Goal: Find specific page/section: Find specific page/section

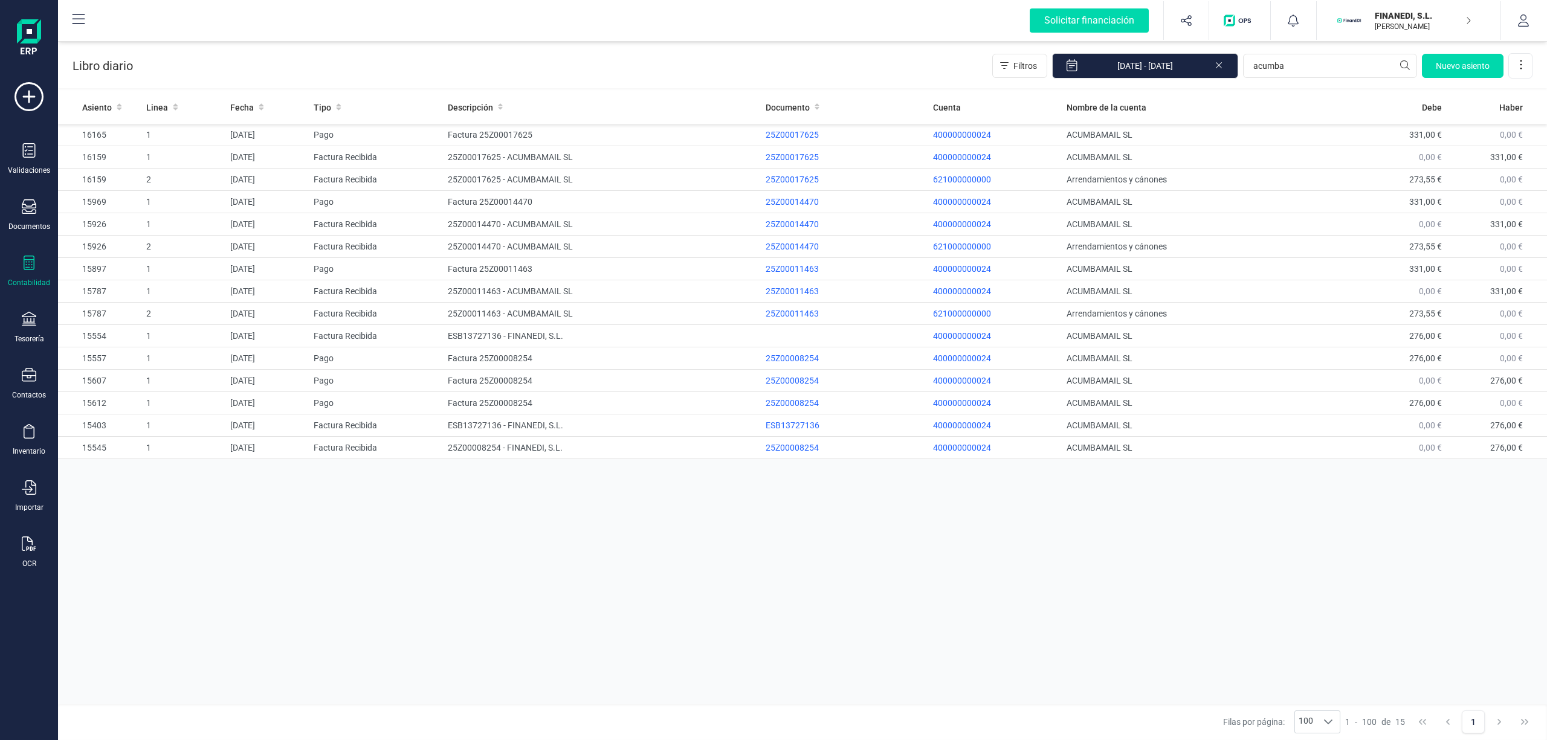
click at [411, 73] on div "Libro diario Filtros [DATE] - [DATE] acumba [GEOGRAPHIC_DATA]" at bounding box center [802, 64] width 1489 height 50
click at [293, 56] on div "Libro diario Filtros [DATE] - [DATE] acumba [GEOGRAPHIC_DATA]" at bounding box center [802, 64] width 1489 height 50
click at [313, 61] on div "Libro diario Filtros [DATE] - [DATE] acumba [GEOGRAPHIC_DATA]" at bounding box center [802, 64] width 1489 height 50
click at [435, 68] on div "Libro diario Filtros [DATE] - [DATE] acumba [GEOGRAPHIC_DATA]" at bounding box center [802, 64] width 1489 height 50
click at [708, 73] on div "Libro diario Filtros [DATE] - [DATE] acumba [GEOGRAPHIC_DATA]" at bounding box center [802, 64] width 1489 height 50
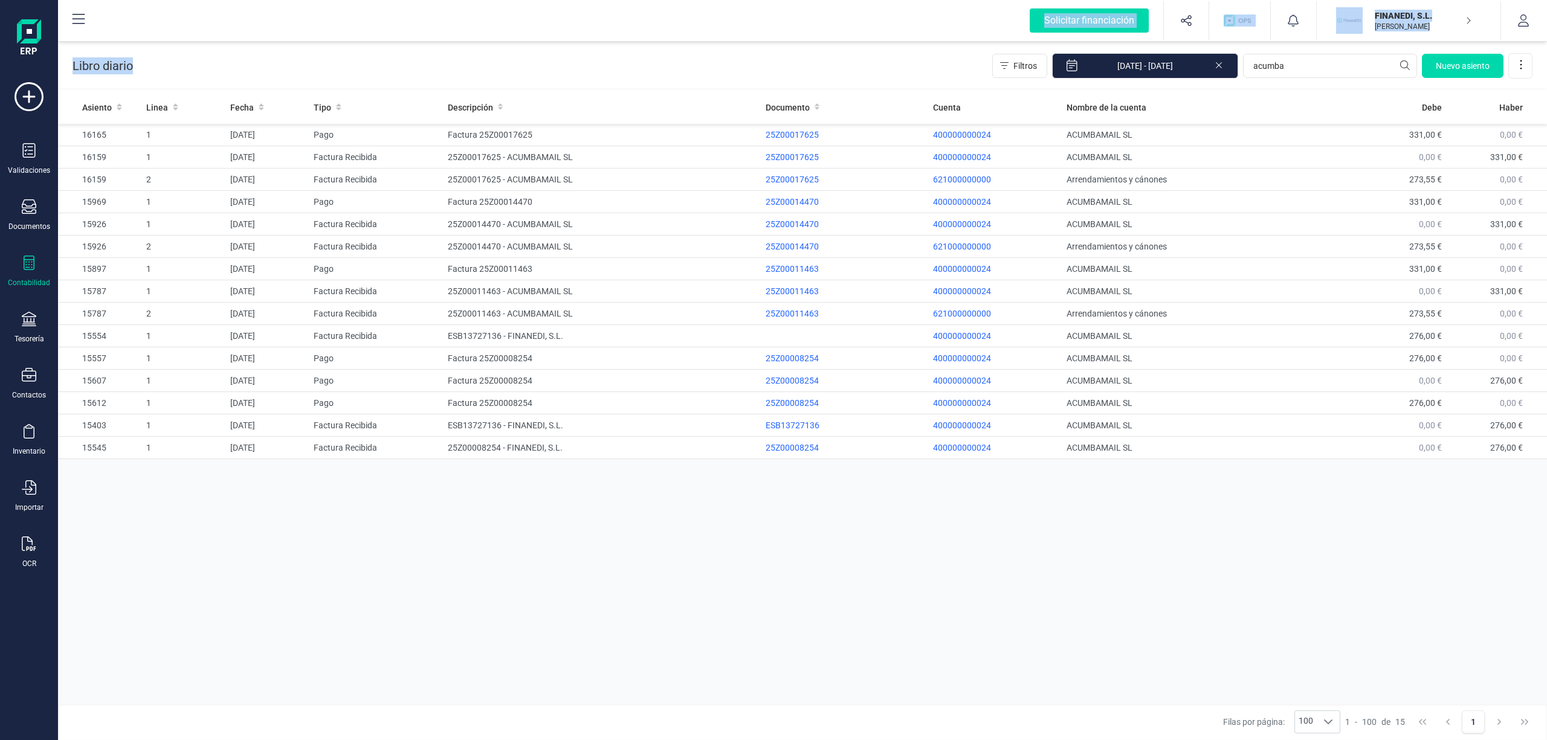
drag, startPoint x: 52, startPoint y: 53, endPoint x: 0, endPoint y: 53, distance: 52.0
click at [0, 53] on div "Solicitar financiación Validaciones Documentos Documentos Presupuestos Pedidos …" at bounding box center [773, 370] width 1547 height 740
click at [155, 54] on div "Libro diario Filtros [DATE] - [DATE] acumba [GEOGRAPHIC_DATA]" at bounding box center [802, 64] width 1489 height 50
drag, startPoint x: 141, startPoint y: 68, endPoint x: 73, endPoint y: 65, distance: 67.7
click at [73, 65] on div "Libro diario Filtros [DATE] - [DATE] acumba [GEOGRAPHIC_DATA]" at bounding box center [802, 64] width 1489 height 50
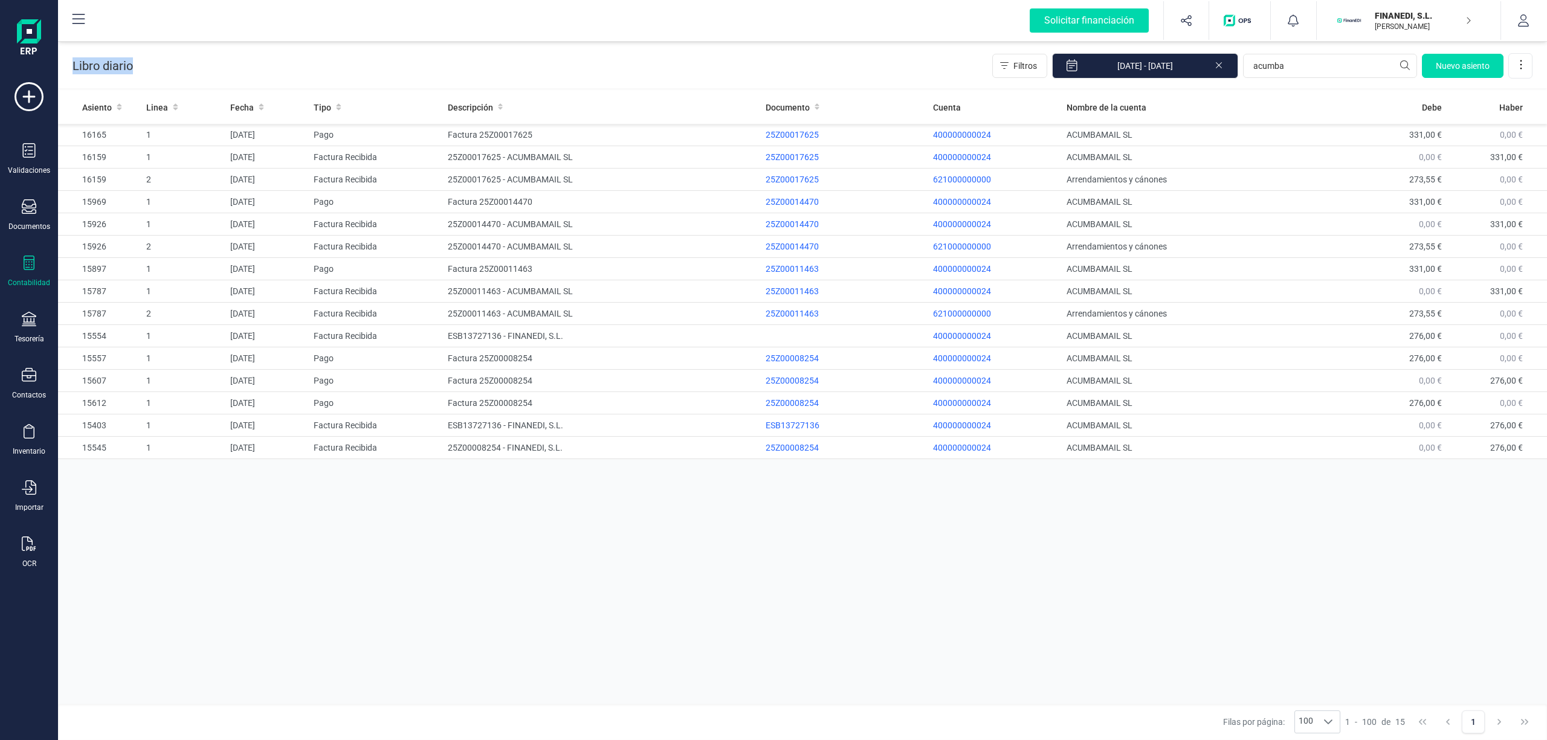
click at [80, 63] on p "Libro diario" at bounding box center [103, 65] width 60 height 17
drag, startPoint x: 66, startPoint y: 65, endPoint x: 158, endPoint y: 62, distance: 91.9
click at [158, 62] on div "Libro diario Filtros [DATE] - [DATE] acumba [GEOGRAPHIC_DATA]" at bounding box center [802, 64] width 1489 height 50
drag, startPoint x: 147, startPoint y: 63, endPoint x: 77, endPoint y: 63, distance: 70.1
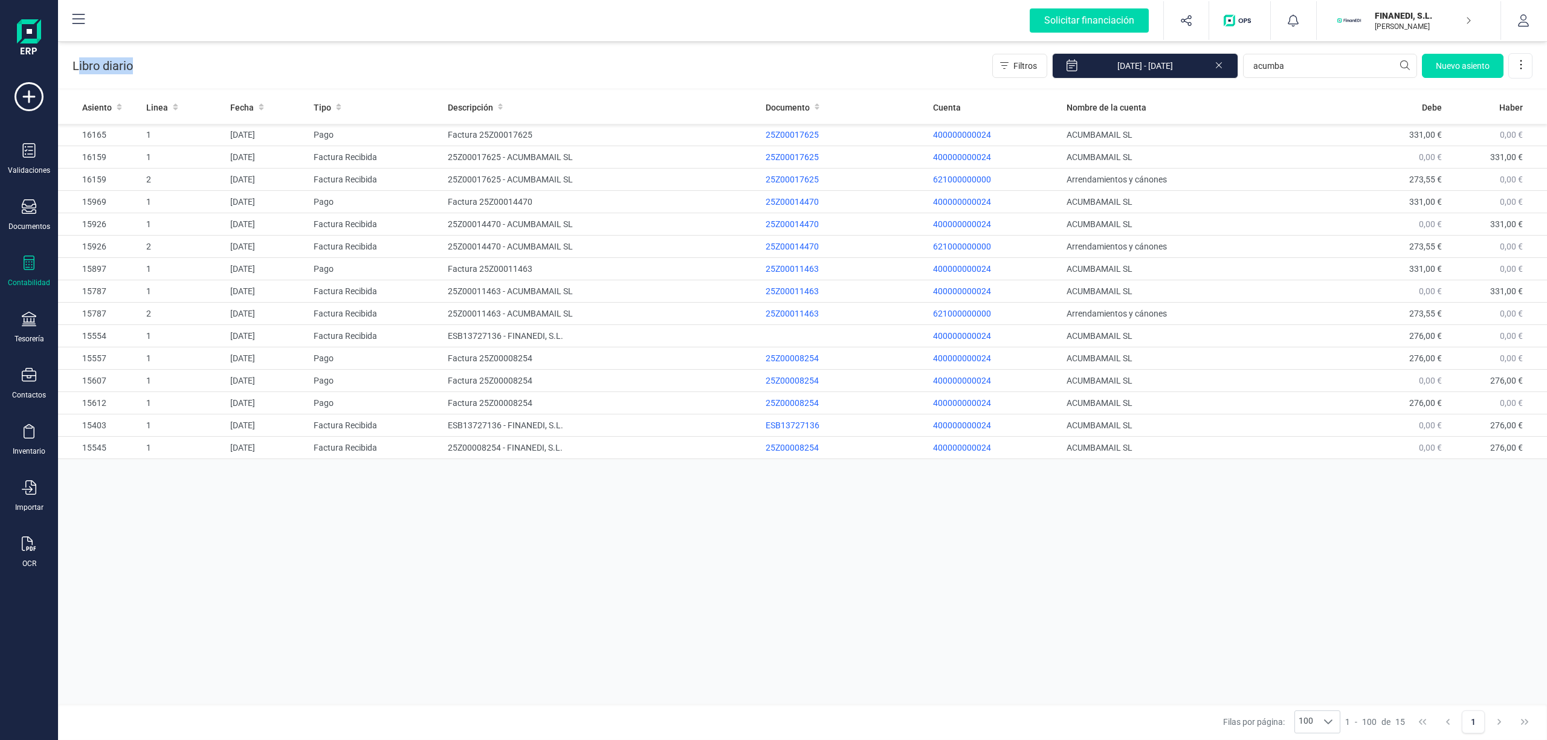
click at [77, 63] on div "Libro diario Filtros [DATE] - [DATE] acumba [GEOGRAPHIC_DATA]" at bounding box center [802, 64] width 1489 height 50
click at [77, 63] on p "Libro diario" at bounding box center [103, 65] width 60 height 17
drag, startPoint x: 68, startPoint y: 61, endPoint x: 144, endPoint y: 59, distance: 75.5
click at [144, 59] on div "Libro diario Filtros [DATE] - [DATE] acumba [GEOGRAPHIC_DATA]" at bounding box center [802, 64] width 1489 height 50
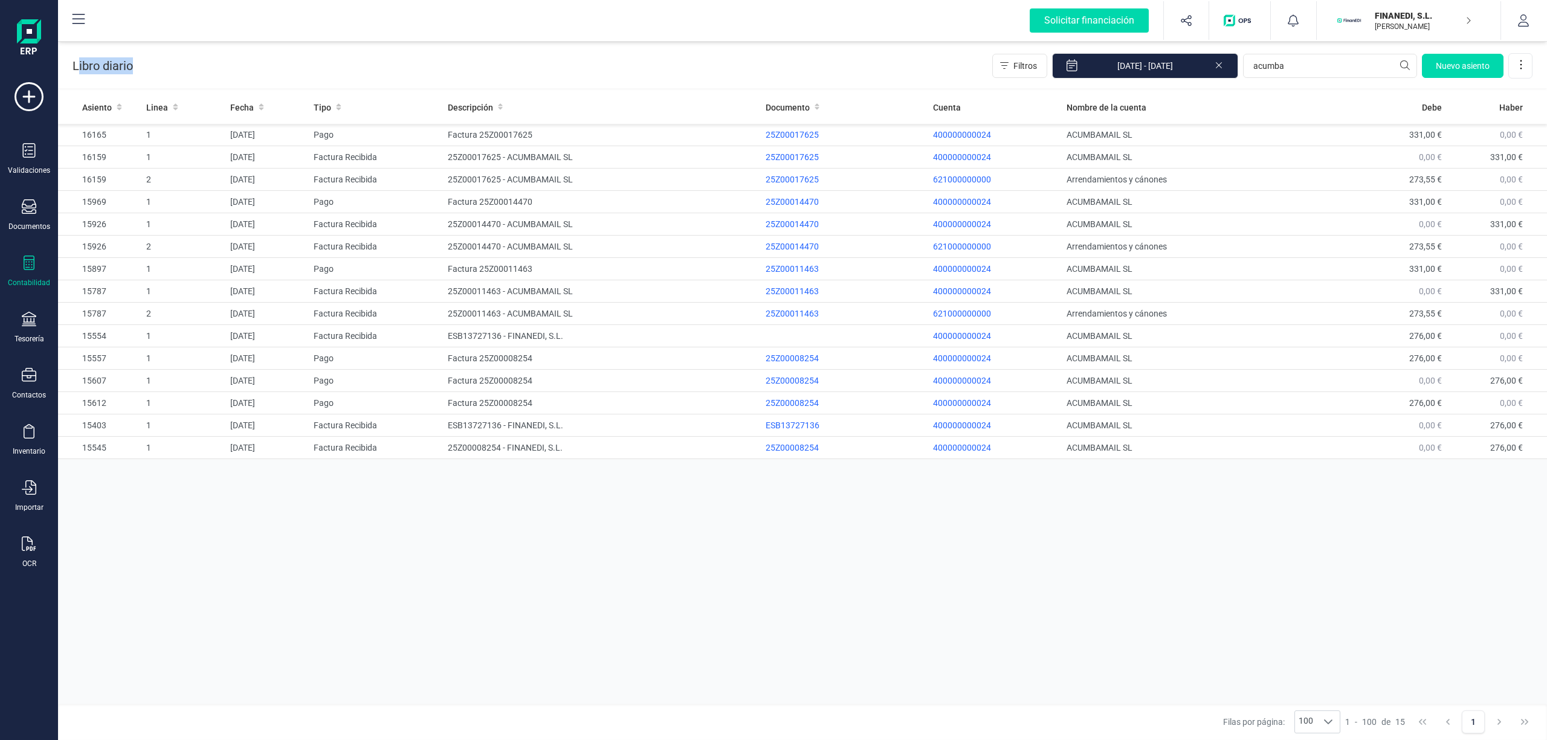
drag, startPoint x: 137, startPoint y: 60, endPoint x: 77, endPoint y: 63, distance: 59.3
click at [77, 63] on div "Libro diario Filtros [DATE] - [DATE] acumba [GEOGRAPHIC_DATA]" at bounding box center [802, 64] width 1489 height 50
click at [77, 63] on p "Libro diario" at bounding box center [103, 65] width 60 height 17
drag, startPoint x: 63, startPoint y: 59, endPoint x: 158, endPoint y: 62, distance: 94.3
click at [158, 62] on div "Libro diario Filtros [DATE] - [DATE] acumba [GEOGRAPHIC_DATA]" at bounding box center [802, 64] width 1489 height 50
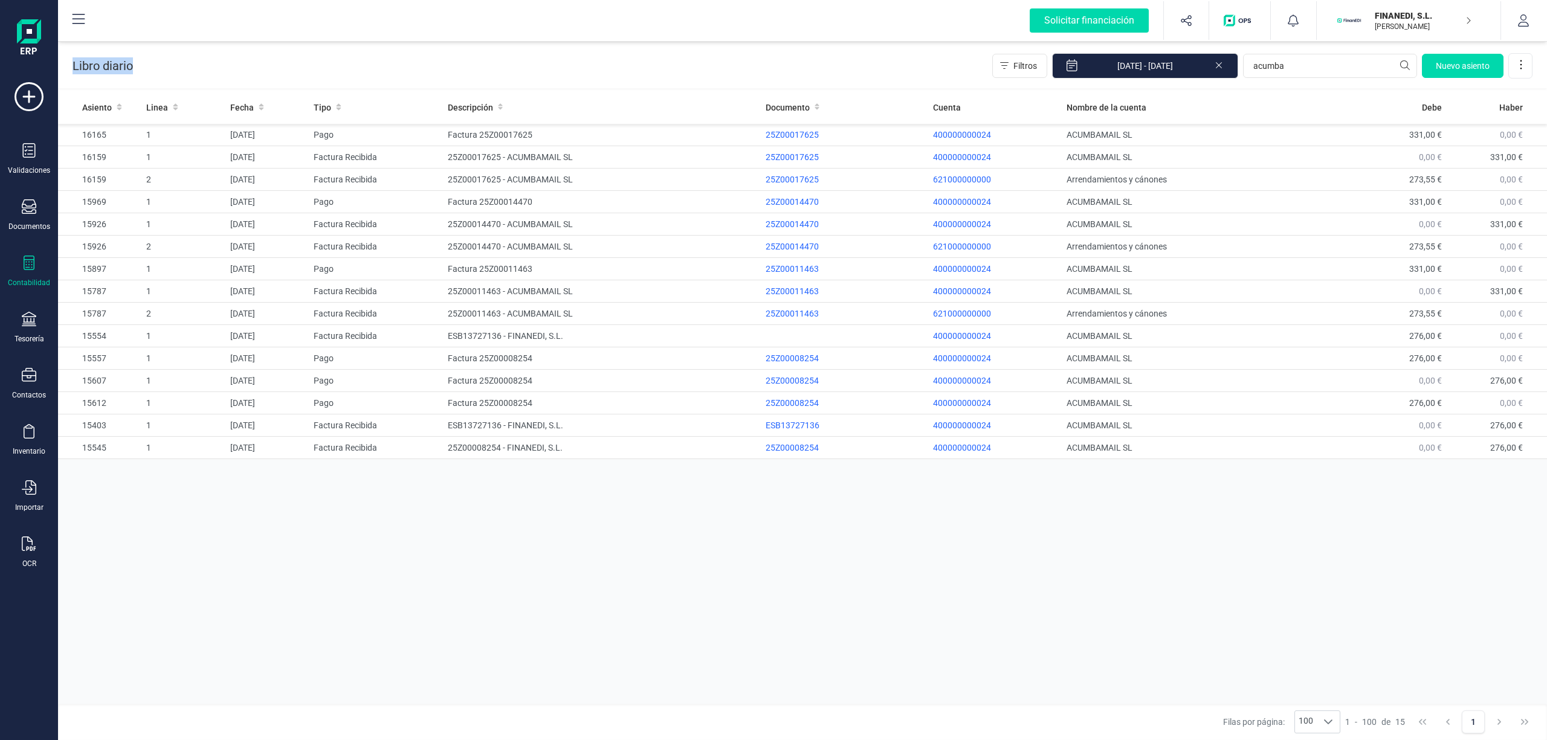
click at [158, 62] on div "Libro diario Filtros [DATE] - [DATE] acumba [GEOGRAPHIC_DATA]" at bounding box center [802, 64] width 1489 height 50
drag, startPoint x: 158, startPoint y: 62, endPoint x: 85, endPoint y: 66, distance: 73.2
click at [85, 66] on div "Libro diario Filtros [DATE] - [DATE] acumba [GEOGRAPHIC_DATA]" at bounding box center [802, 64] width 1489 height 50
click at [85, 66] on p "Libro diario" at bounding box center [103, 65] width 60 height 17
drag, startPoint x: 76, startPoint y: 65, endPoint x: 179, endPoint y: 62, distance: 103.4
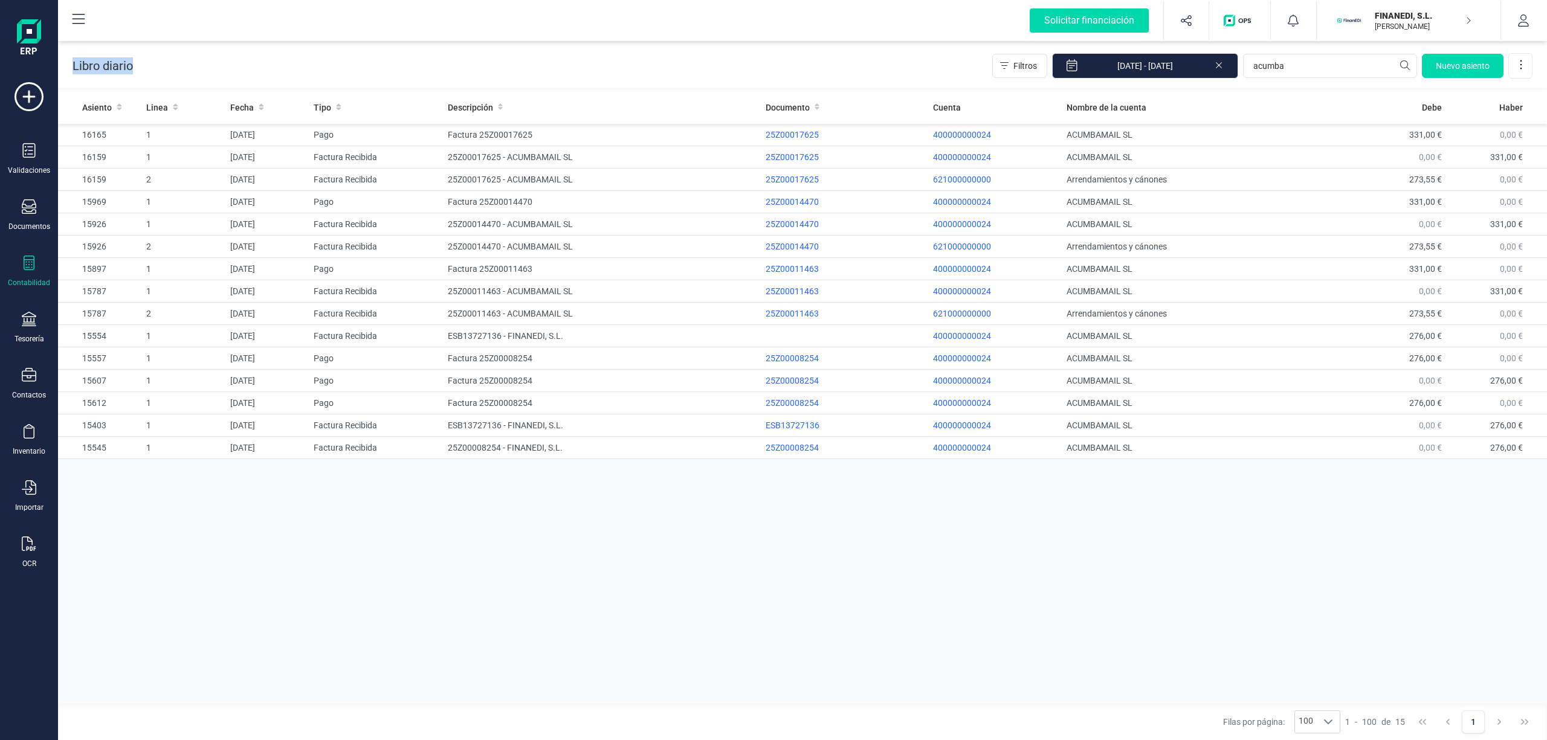
click at [179, 62] on div "Libro diario Filtros [DATE] - [DATE] acumba [GEOGRAPHIC_DATA]" at bounding box center [802, 64] width 1489 height 50
click at [918, 51] on div "Libro diario Filtros [DATE] - [DATE] acumba [GEOGRAPHIC_DATA]" at bounding box center [802, 64] width 1489 height 50
click at [999, 30] on div "Solicitar financiación Importaciones completadas 0 / 0 FINANEDI, S.L. [PERSON_N…" at bounding box center [802, 20] width 1486 height 39
click at [823, 73] on div "Libro diario Filtros [DATE] - [DATE] acumba [GEOGRAPHIC_DATA]" at bounding box center [802, 64] width 1489 height 50
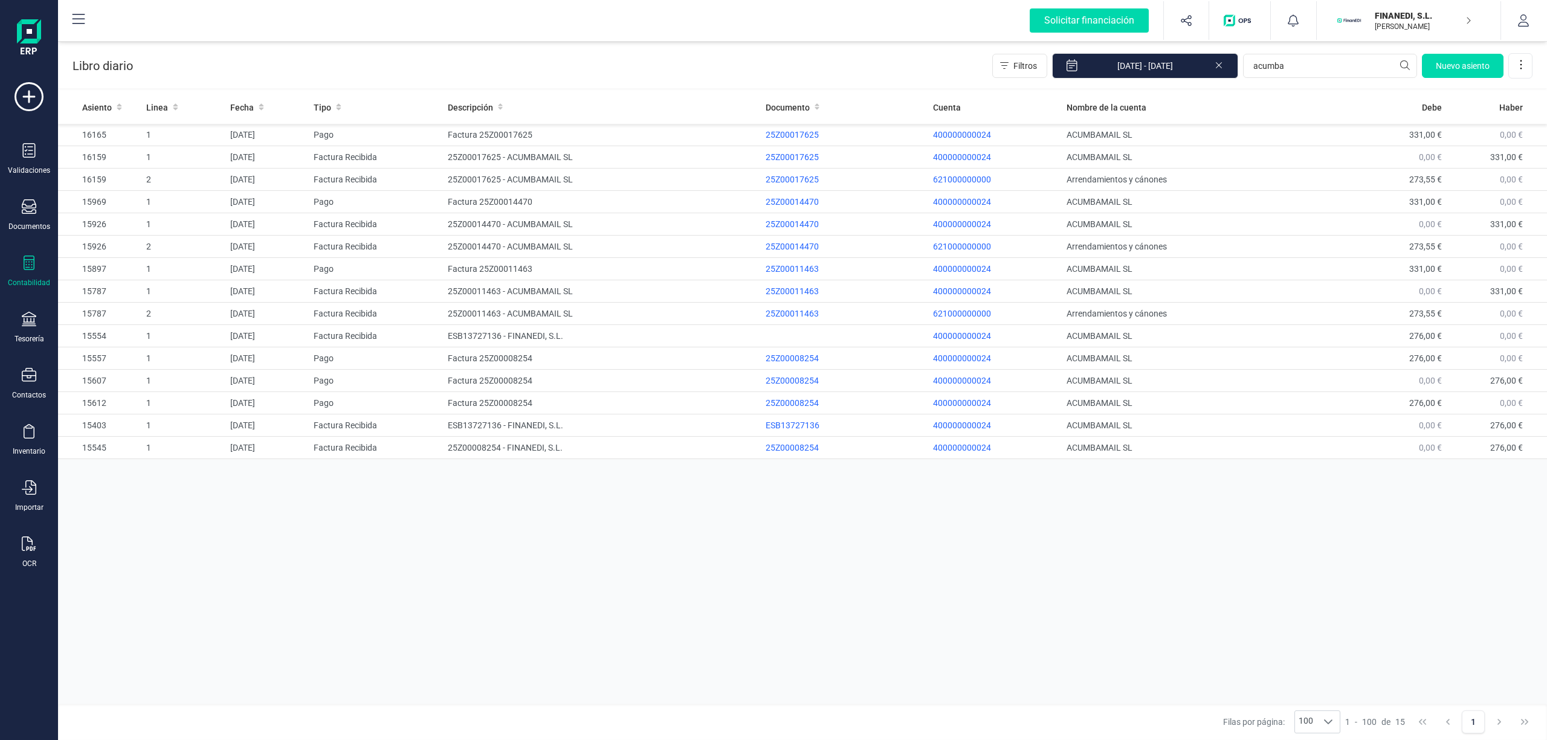
click at [842, 518] on div "Asiento Linea Fecha Tipo Descripción Documento Cuenta Nombre de la cuenta Debe …" at bounding box center [802, 399] width 1489 height 617
